Goal: Task Accomplishment & Management: Manage account settings

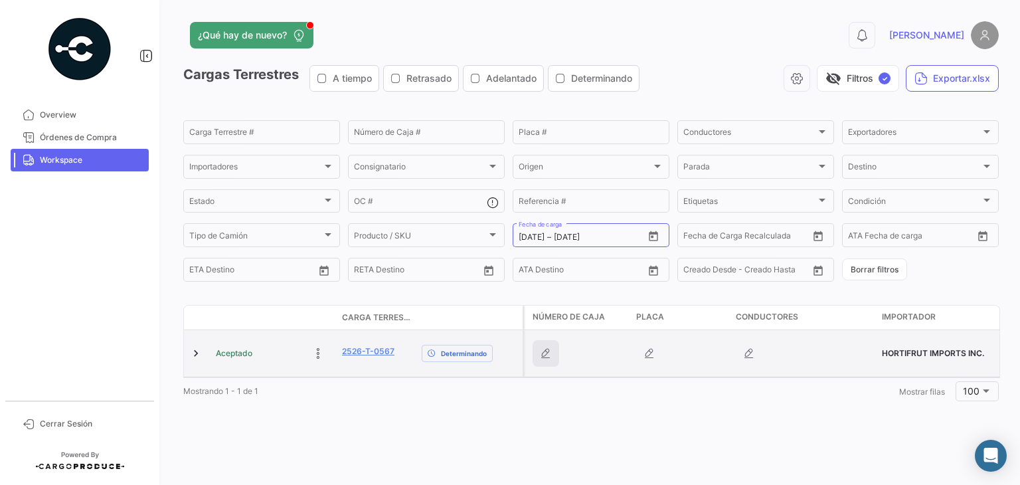
click at [546, 350] on icon "button" at bounding box center [545, 353] width 13 height 13
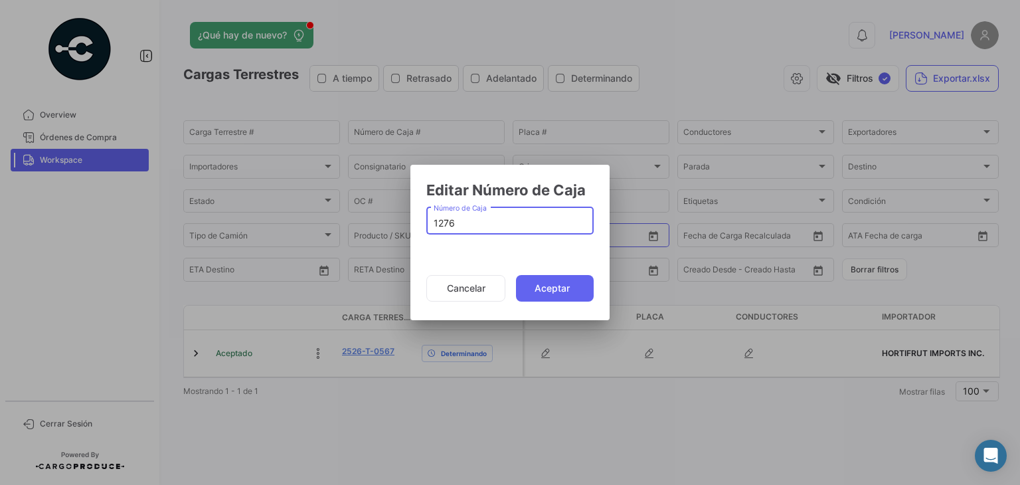
type input "1276"
click at [531, 272] on mat-dialog-actions "Cancelar Aceptar" at bounding box center [509, 288] width 167 height 45
click at [536, 282] on button "Aceptar" at bounding box center [555, 288] width 78 height 27
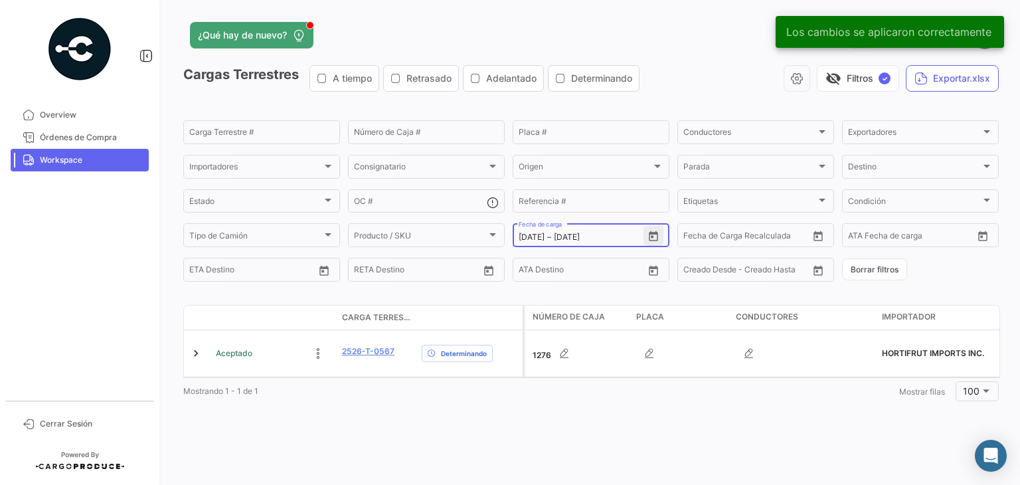
click at [651, 232] on icon "Open calendar" at bounding box center [653, 236] width 12 height 12
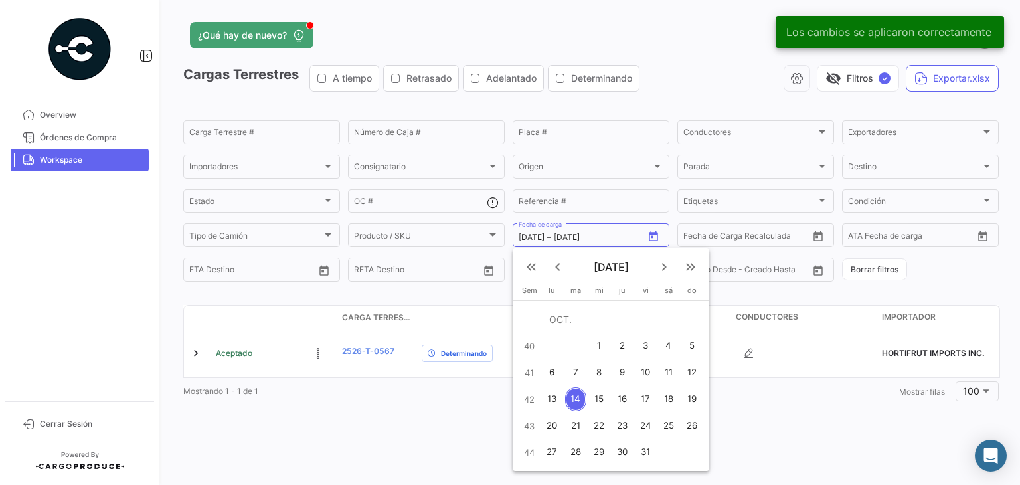
click at [556, 396] on div "13" at bounding box center [552, 399] width 21 height 24
type input "[DATE]"
click at [579, 395] on div "14" at bounding box center [575, 399] width 21 height 24
type input "[DATE]"
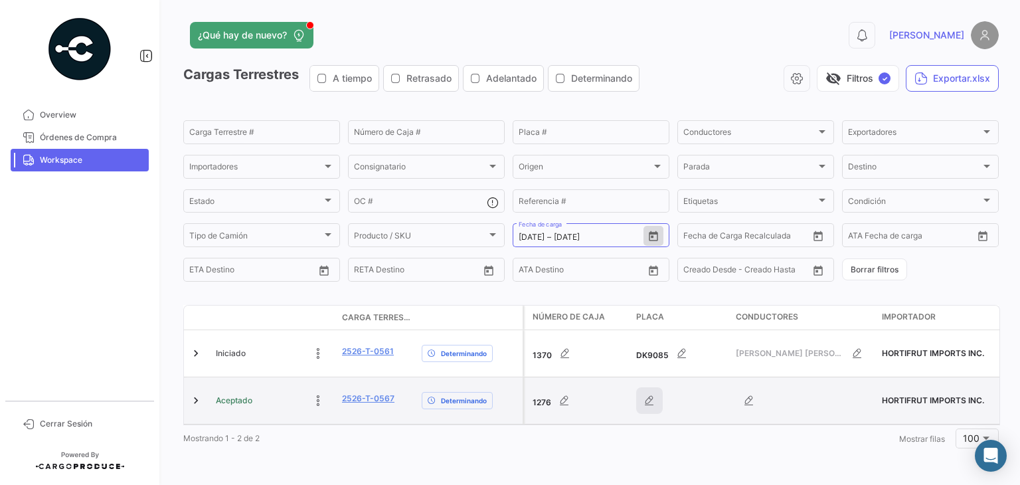
click at [645, 402] on button "button" at bounding box center [649, 400] width 27 height 27
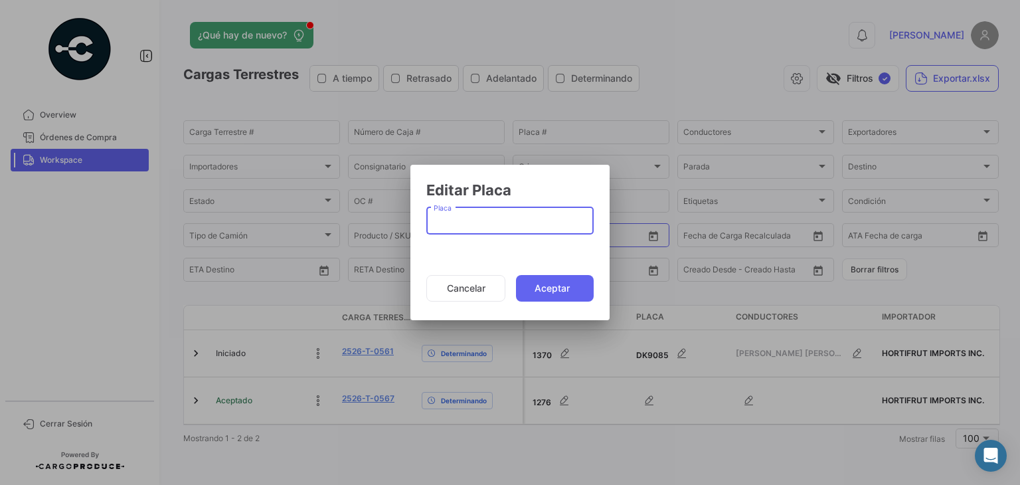
paste input "69UF2G"
type input "69UF2G"
click at [541, 290] on button "Aceptar" at bounding box center [555, 288] width 78 height 27
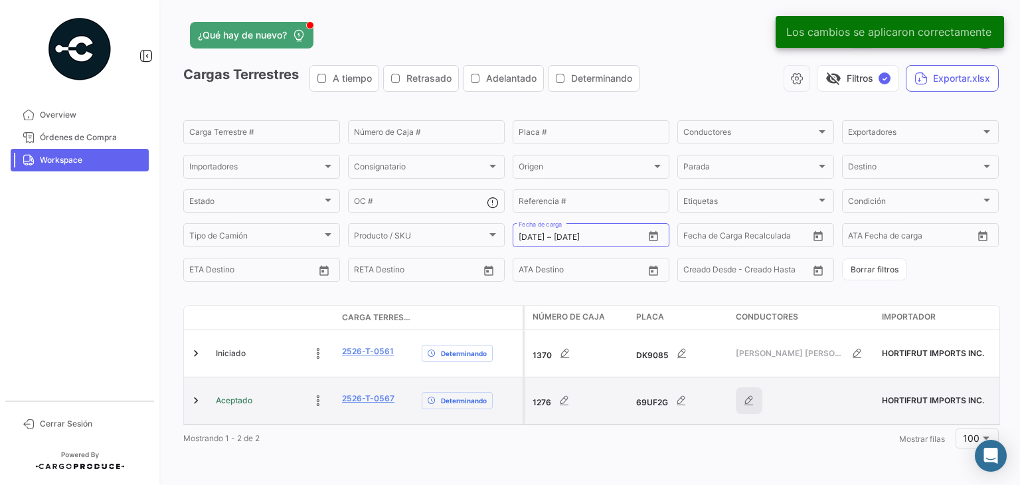
click at [748, 398] on icon "button" at bounding box center [748, 400] width 13 height 13
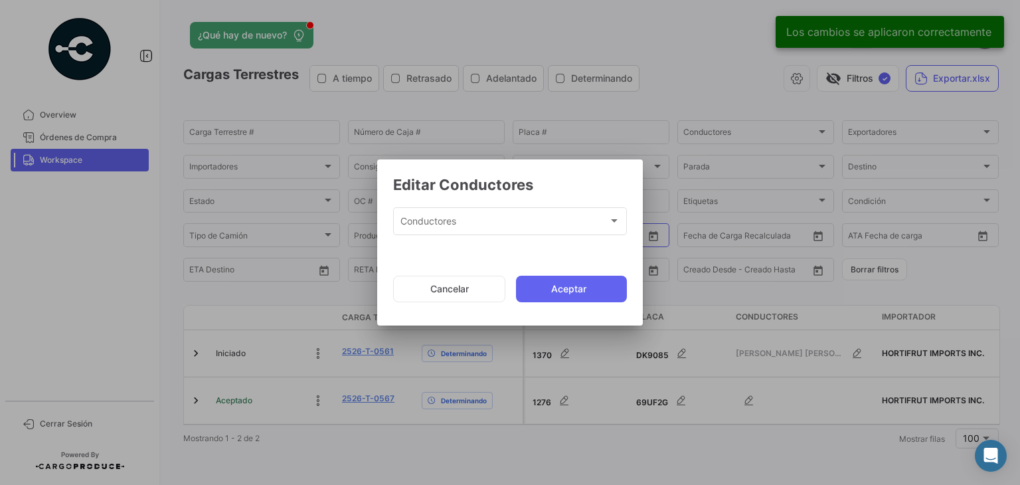
click at [511, 222] on div "Conductores" at bounding box center [504, 223] width 208 height 11
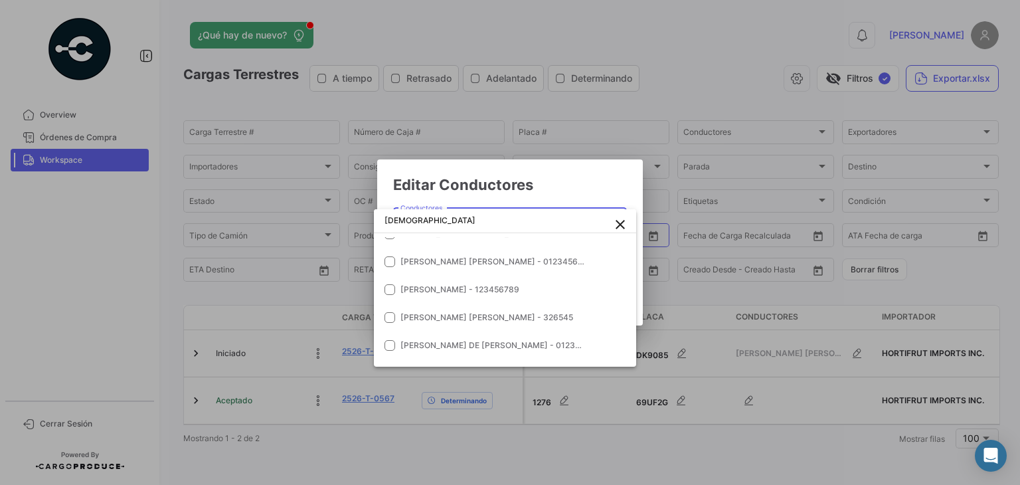
scroll to position [212, 0]
type input "[DEMOGRAPHIC_DATA]"
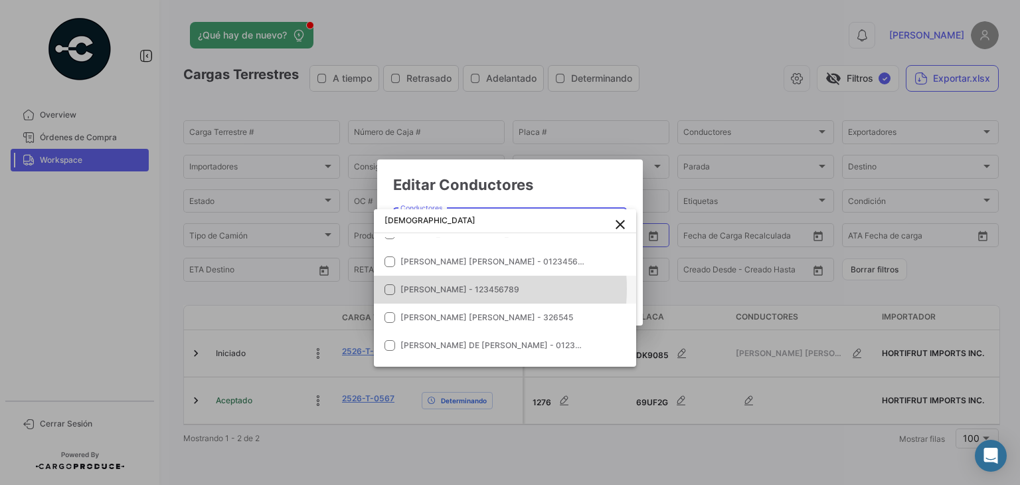
click at [454, 288] on span "[PERSON_NAME] - 123456789" at bounding box center [459, 289] width 119 height 10
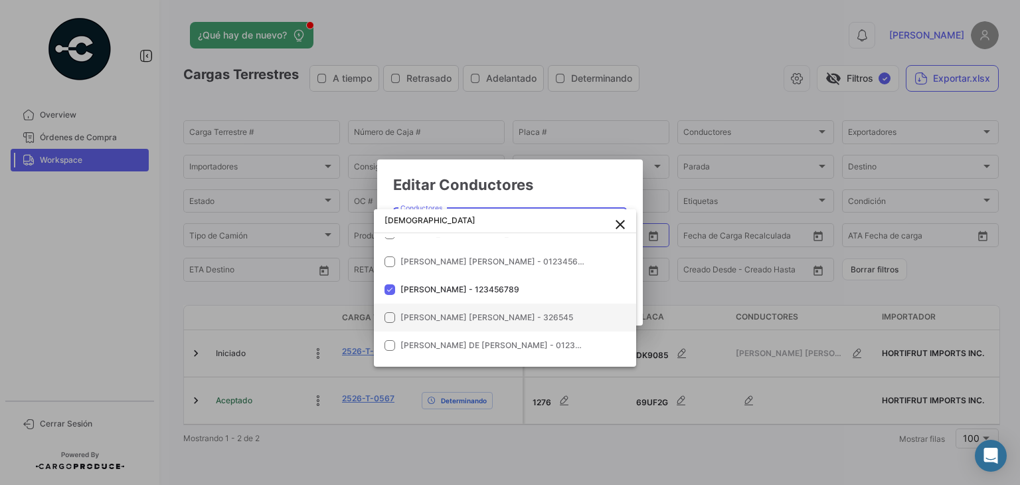
scroll to position [345, 0]
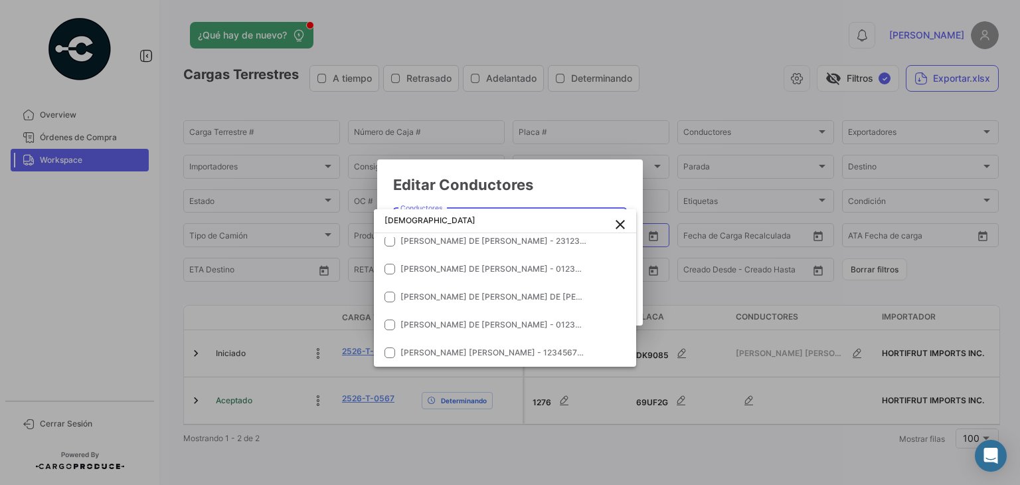
click at [566, 196] on div at bounding box center [510, 242] width 1020 height 485
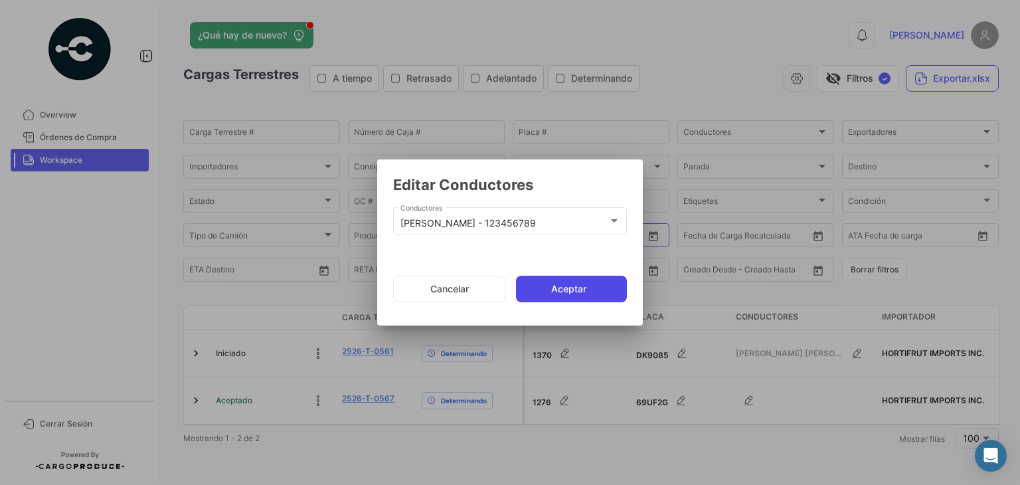
click at [595, 295] on button "Aceptar" at bounding box center [571, 289] width 111 height 27
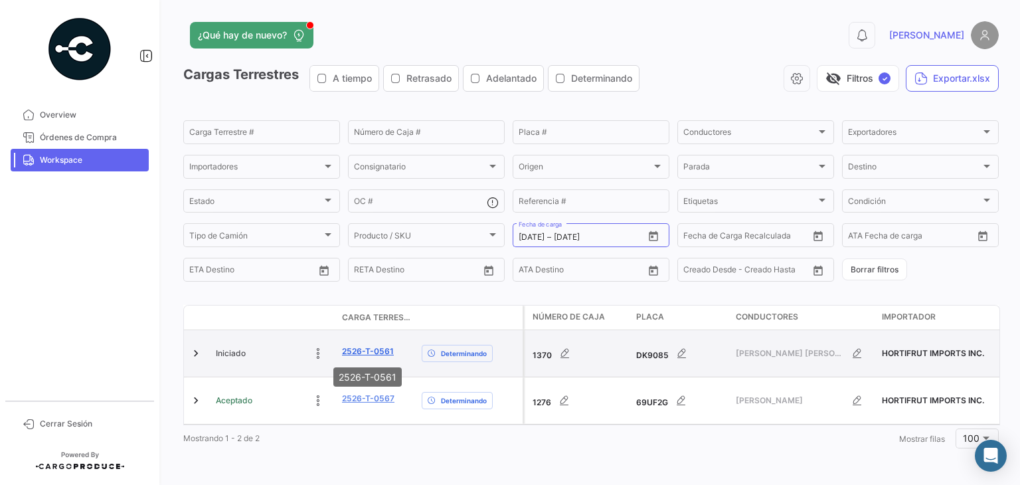
click at [361, 353] on link "2526-T-0561" at bounding box center [368, 351] width 52 height 12
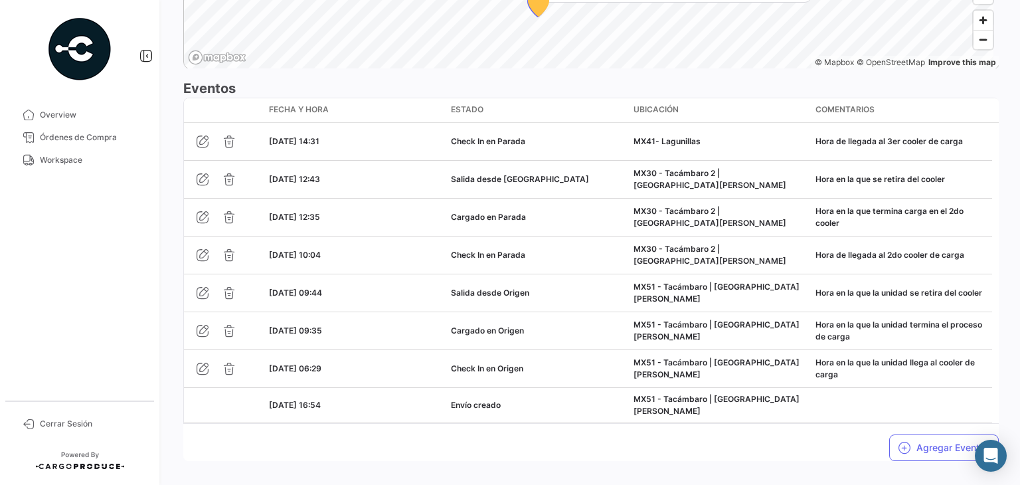
scroll to position [1140, 0]
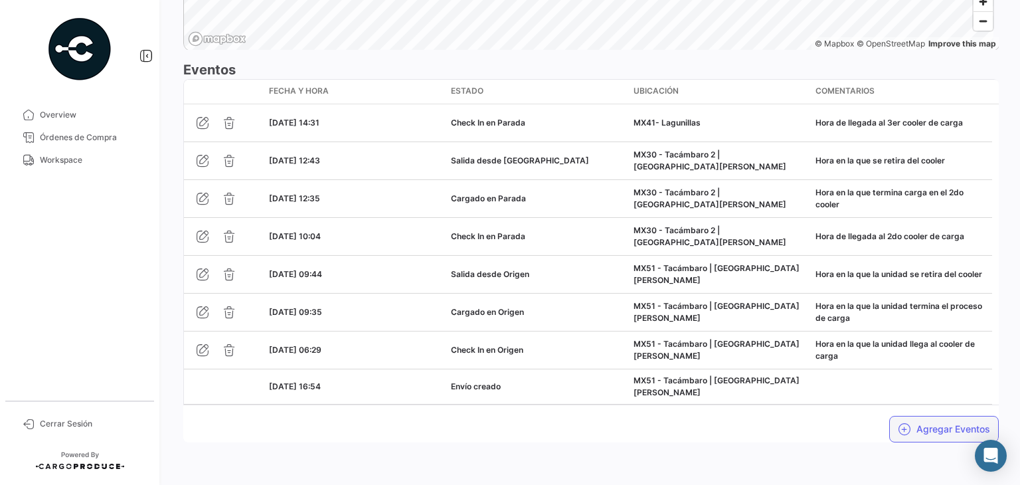
click at [918, 420] on button "Agregar Eventos" at bounding box center [944, 429] width 110 height 27
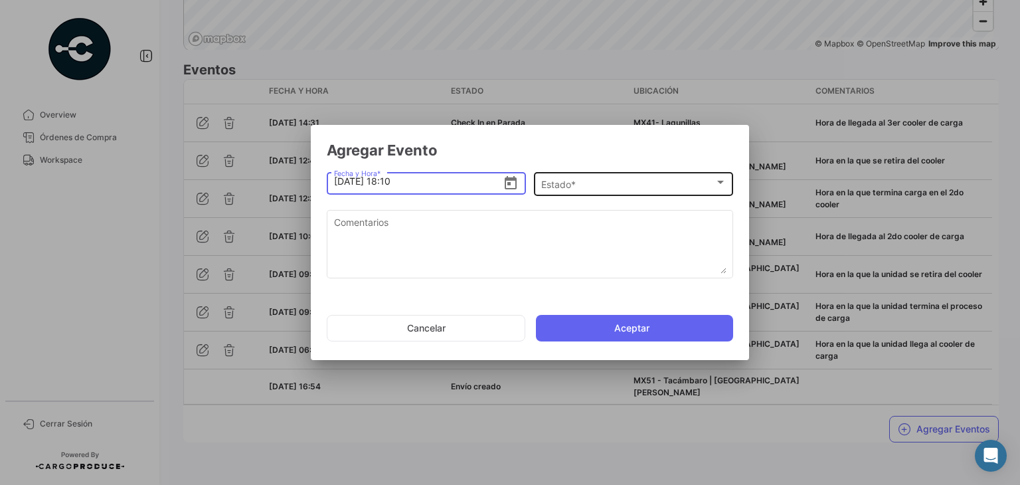
type input "[DATE] 18:10"
click at [598, 185] on div "Estado *" at bounding box center [627, 184] width 173 height 11
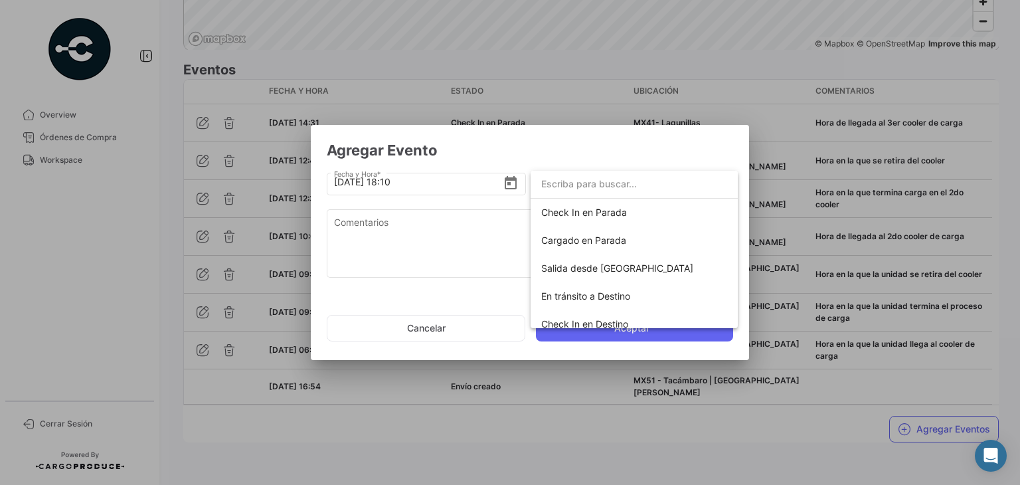
scroll to position [140, 0]
click at [584, 246] on span "Cargado en Parada" at bounding box center [634, 240] width 186 height 28
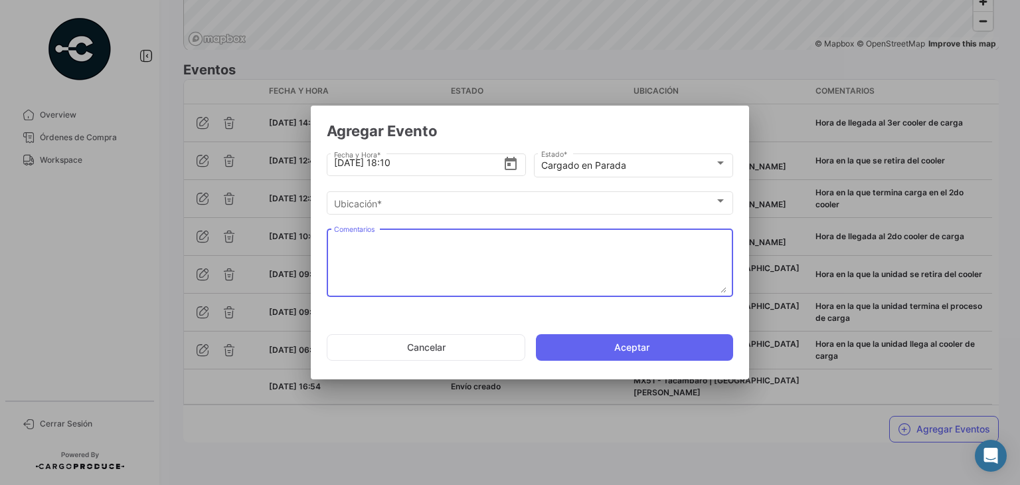
click at [435, 241] on textarea "Comentarios" at bounding box center [530, 263] width 392 height 58
paste textarea "Hora en la que termina carga en el 3er cooler"
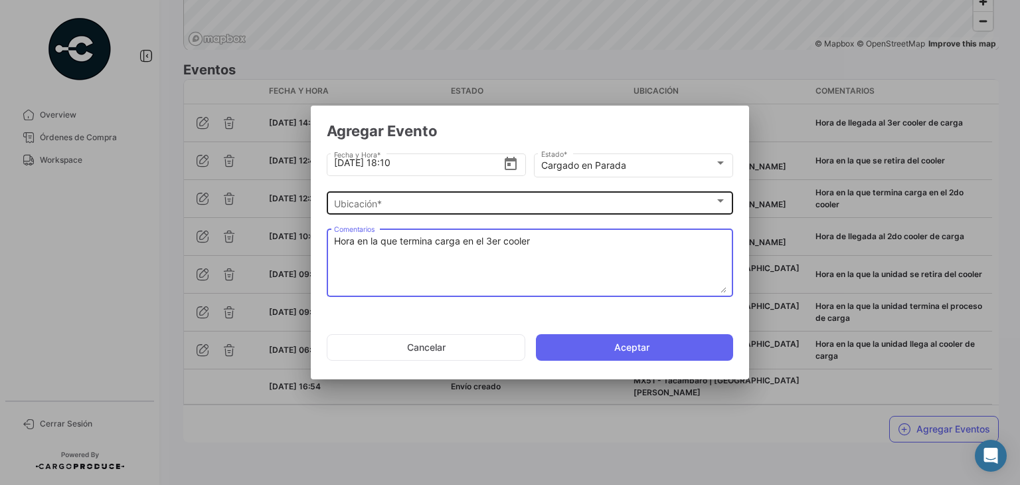
type textarea "Hora en la que termina carga en el 3er cooler"
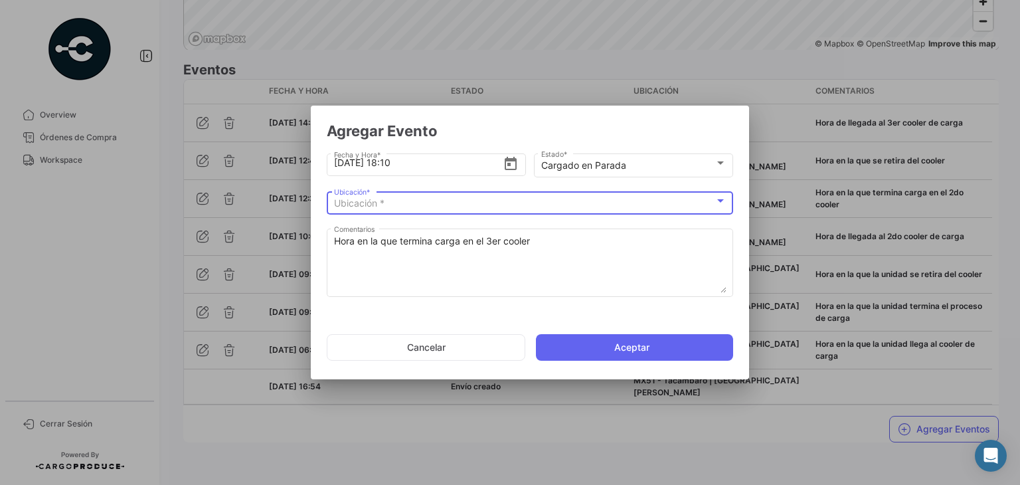
click at [390, 203] on div "Ubicación *" at bounding box center [524, 203] width 380 height 11
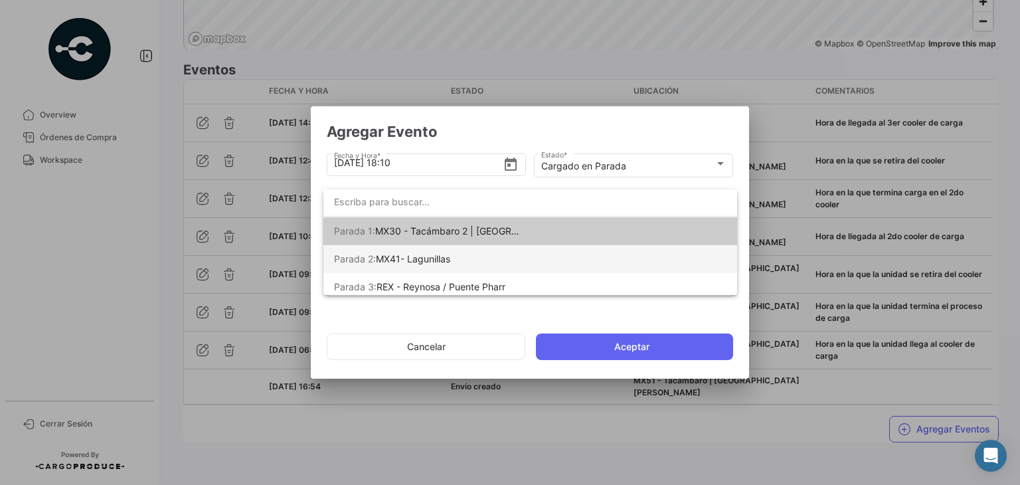
click at [432, 259] on span "MX41- Lagunillas" at bounding box center [413, 258] width 74 height 11
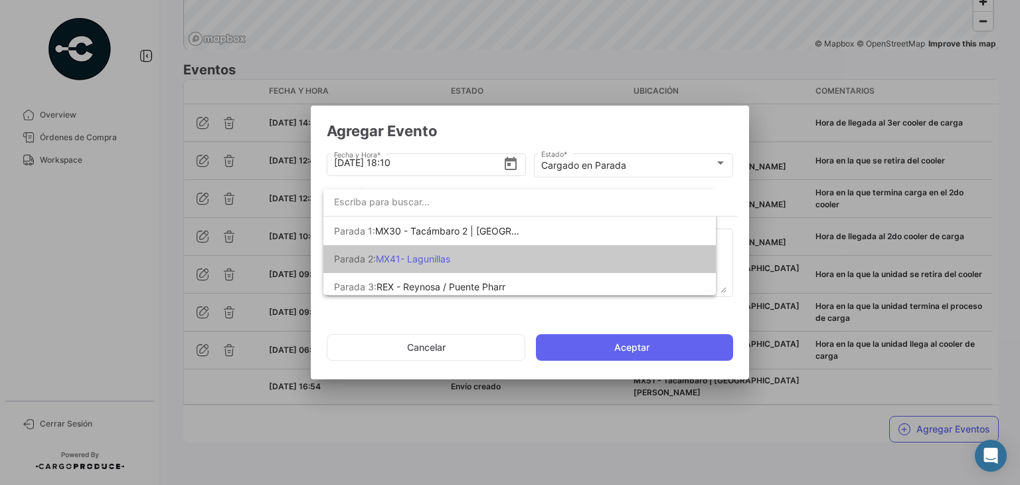
scroll to position [0, 0]
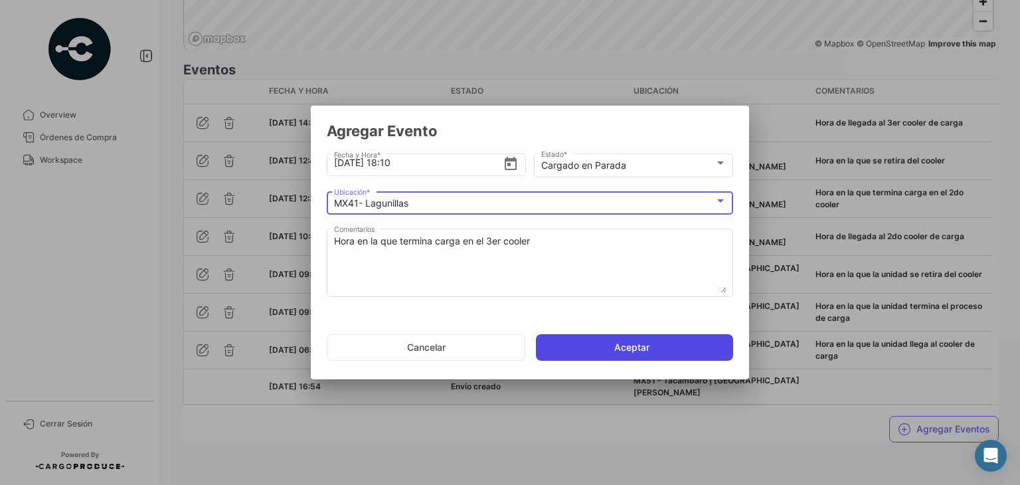
click at [582, 343] on button "Aceptar" at bounding box center [634, 347] width 197 height 27
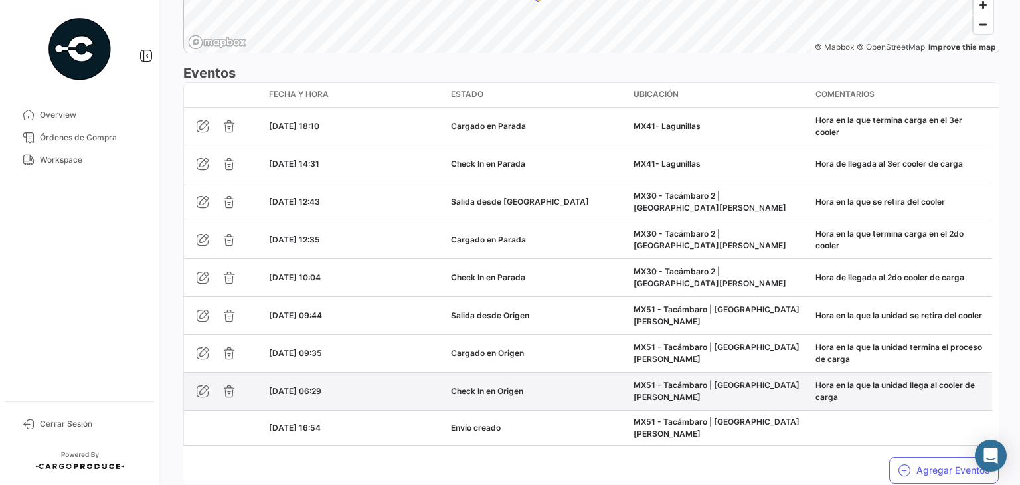
scroll to position [1134, 0]
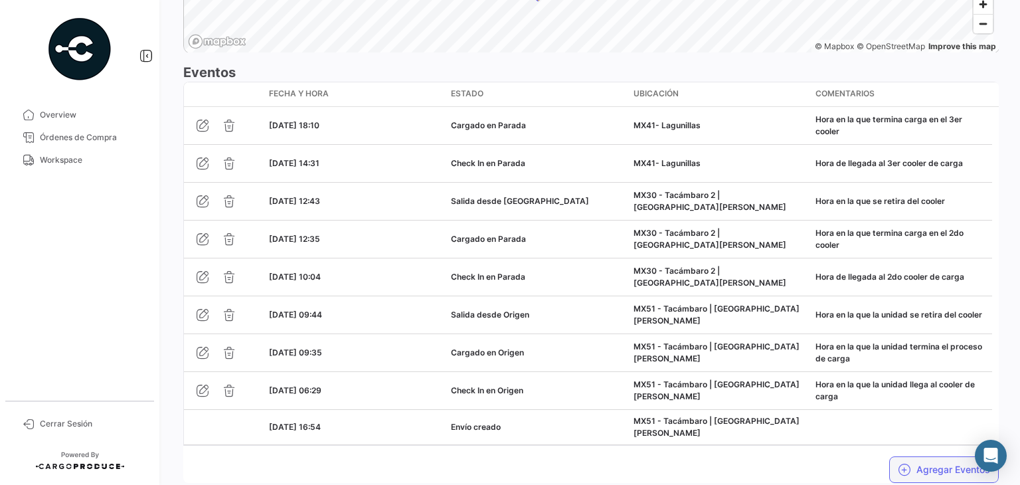
click at [898, 475] on icon "button" at bounding box center [904, 469] width 13 height 13
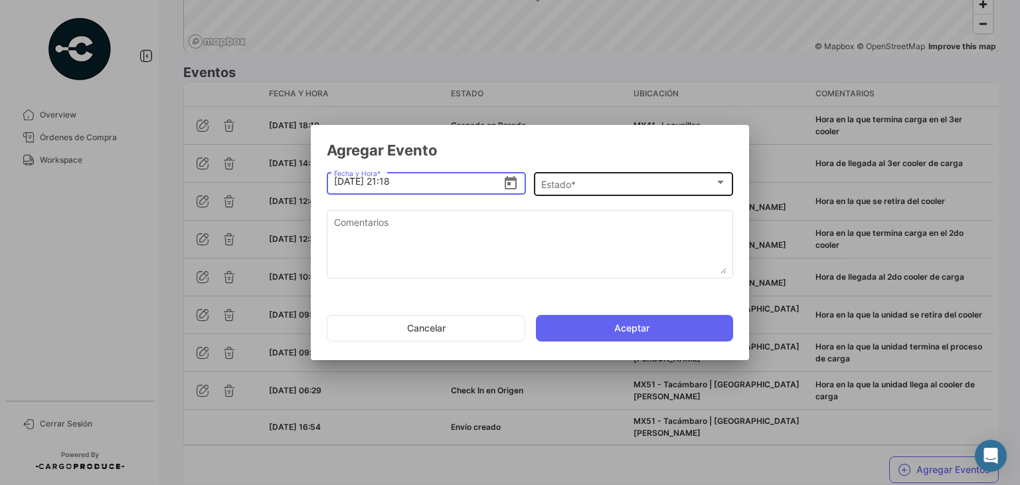
click at [587, 175] on div "Estado * Estado *" at bounding box center [633, 183] width 185 height 26
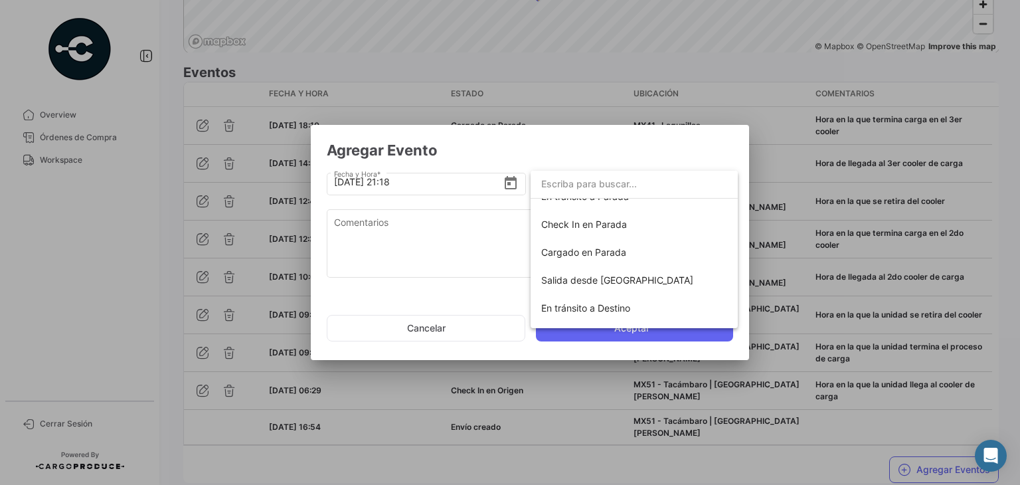
scroll to position [130, 0]
click at [584, 284] on span "Salida desde [GEOGRAPHIC_DATA]" at bounding box center [634, 278] width 186 height 28
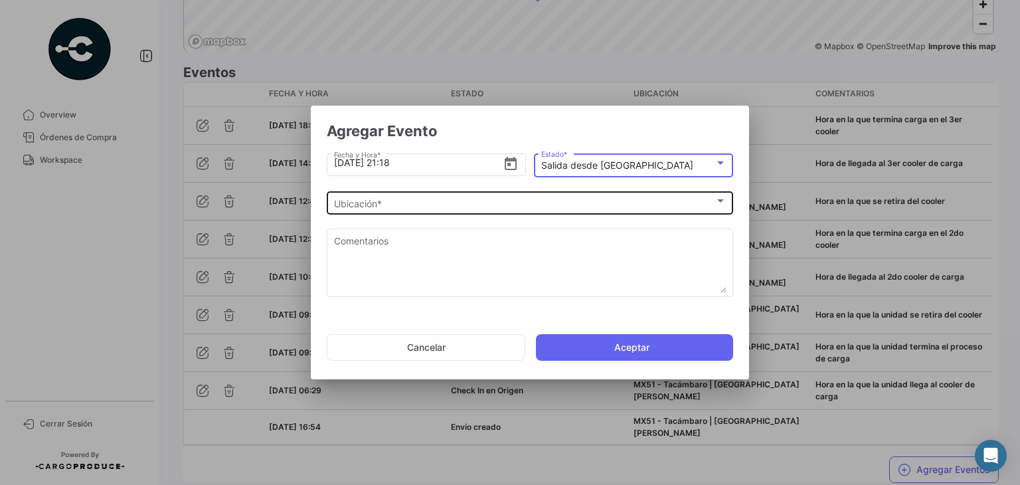
click at [393, 207] on div "Ubicación *" at bounding box center [524, 203] width 380 height 11
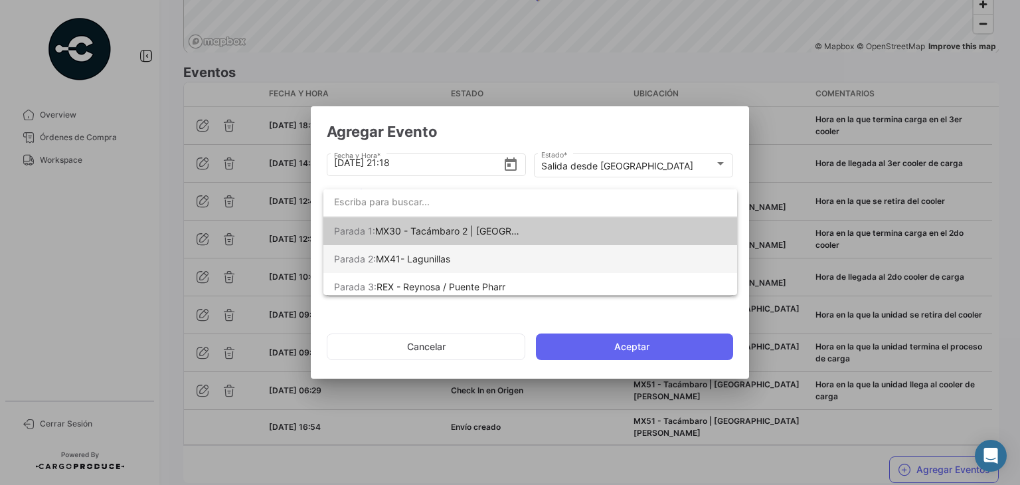
click at [433, 261] on span "MX41- Lagunillas" at bounding box center [413, 258] width 74 height 11
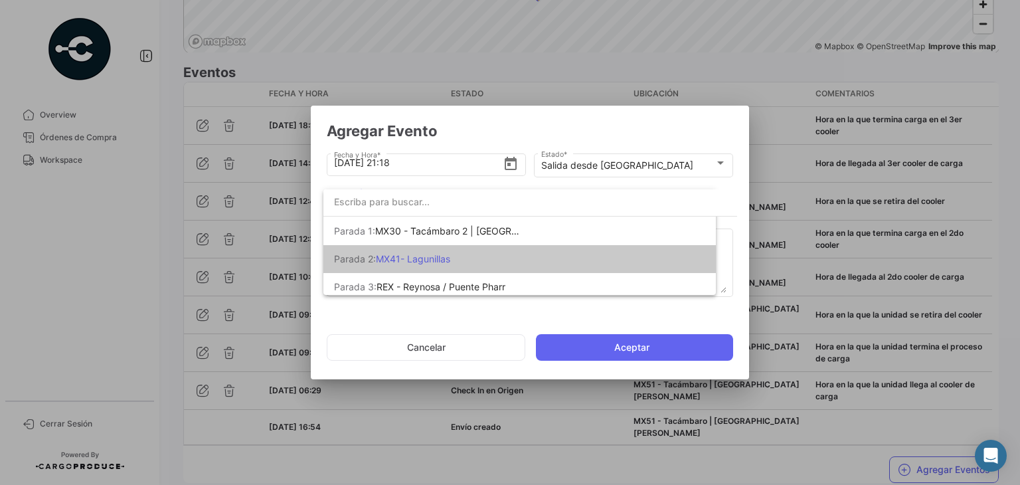
scroll to position [0, 0]
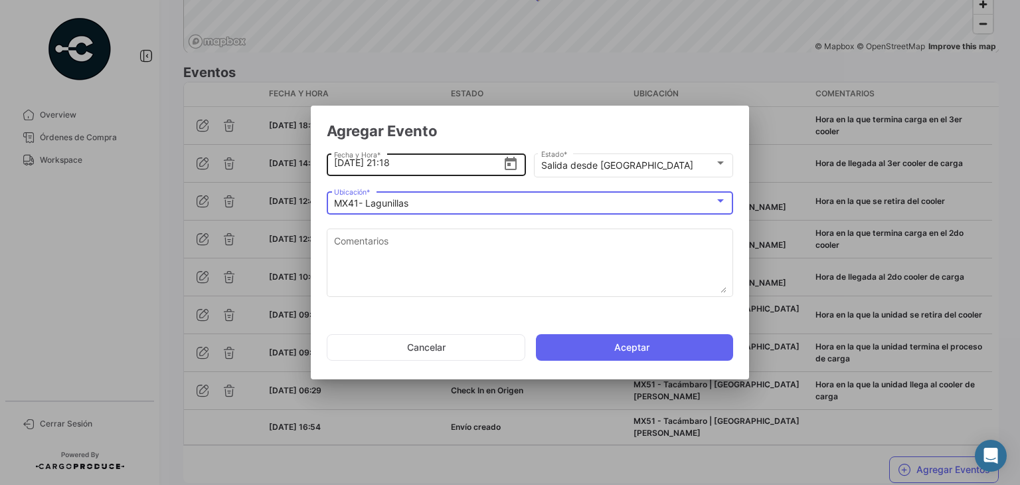
click at [395, 167] on input "[DATE] 21:18" at bounding box center [418, 162] width 169 height 46
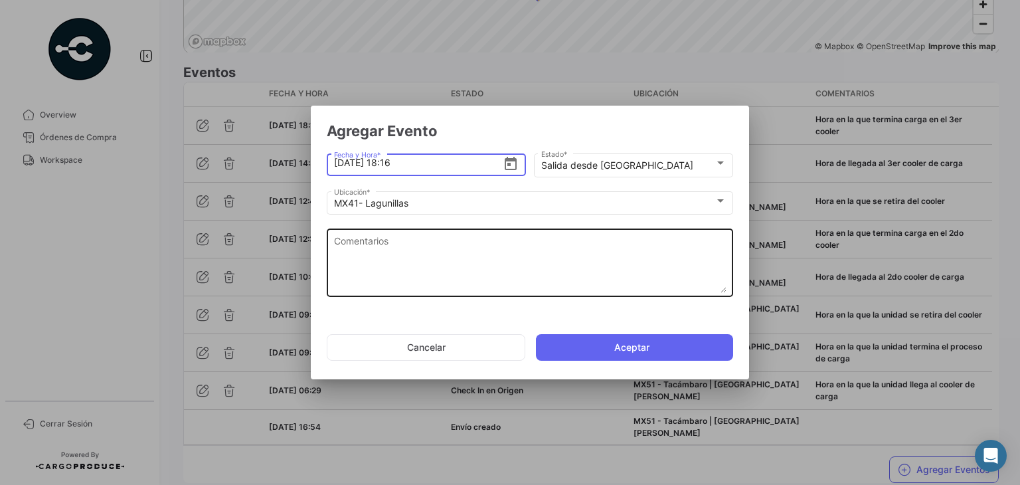
type input "[DATE] 18:16"
click at [402, 256] on textarea "Comentarios" at bounding box center [530, 263] width 392 height 58
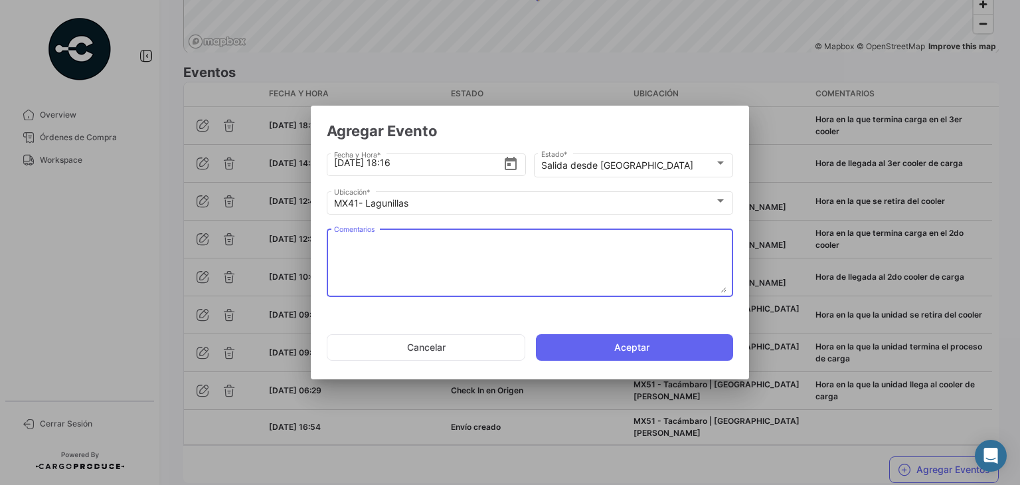
paste textarea "Hora en la que se retira del cooler"
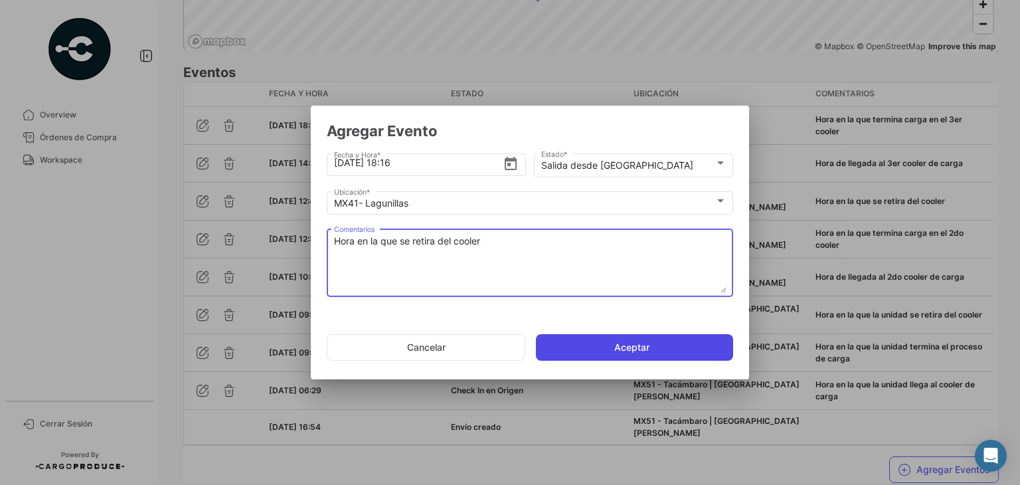
type textarea "Hora en la que se retira del cooler"
click at [598, 343] on button "Aceptar" at bounding box center [634, 347] width 197 height 27
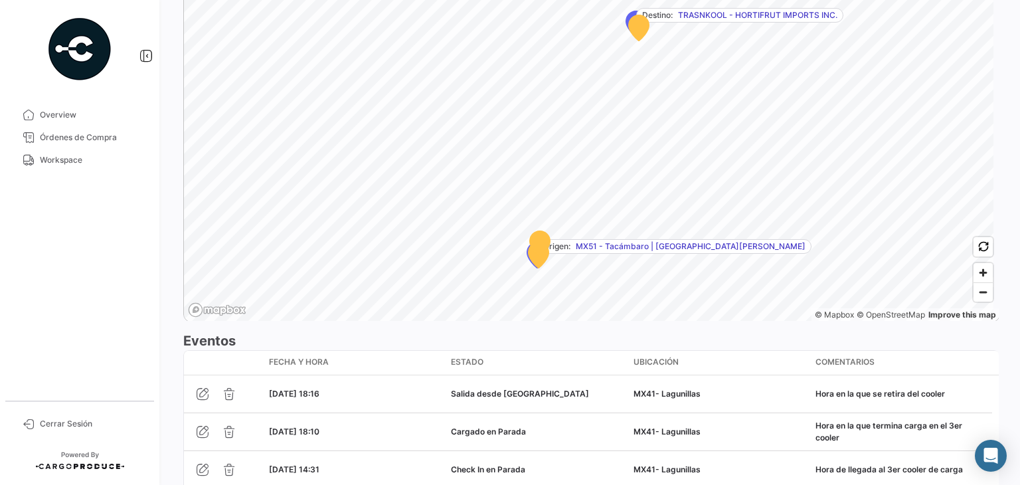
scroll to position [977, 0]
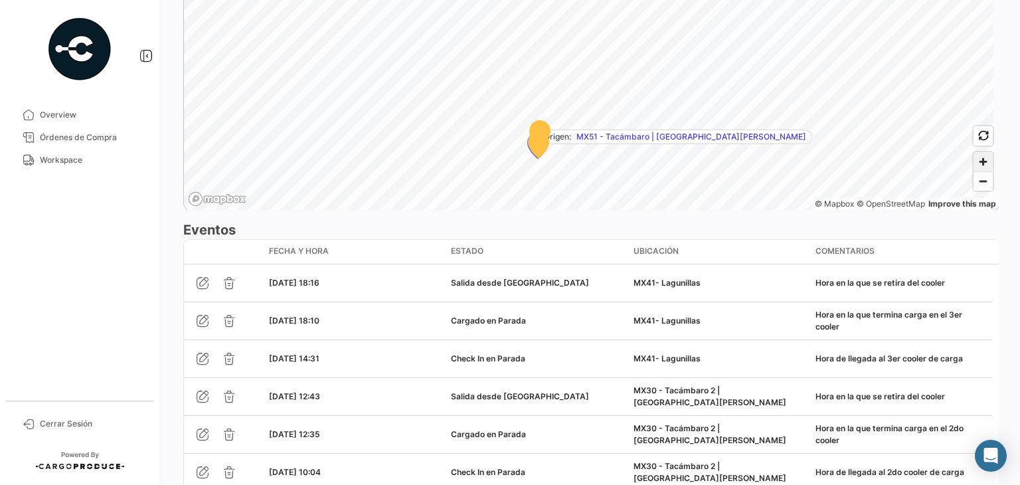
click at [974, 171] on span "Zoom in" at bounding box center [982, 161] width 19 height 19
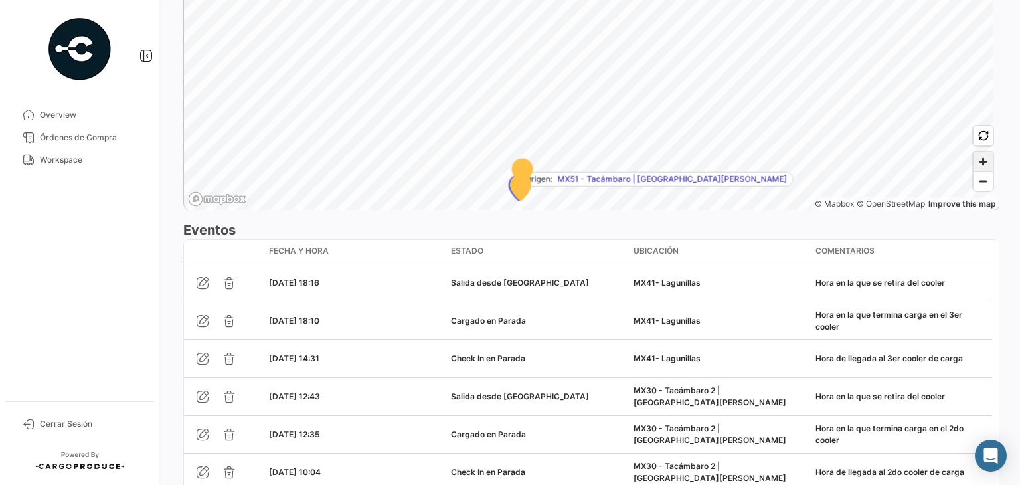
click at [974, 171] on span "Zoom in" at bounding box center [982, 161] width 19 height 19
